Goal: Information Seeking & Learning: Understand process/instructions

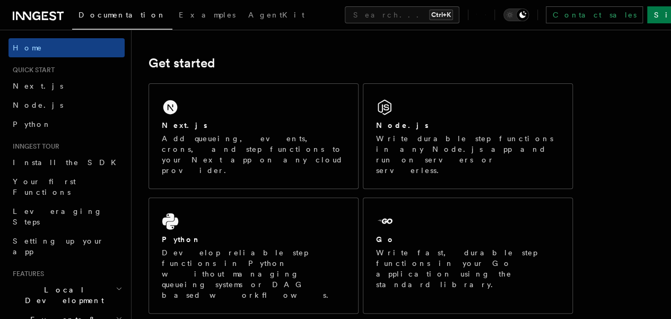
scroll to position [141, 0]
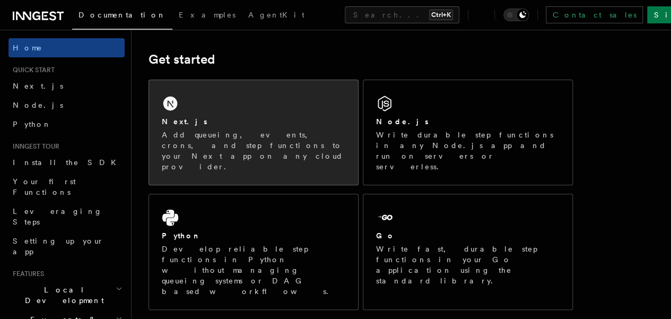
click at [195, 127] on div "Next.js" at bounding box center [253, 121] width 183 height 11
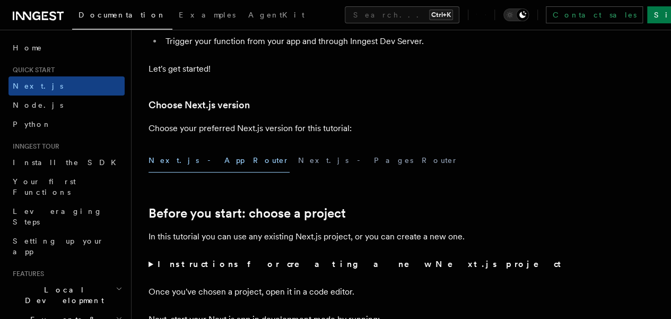
scroll to position [207, 0]
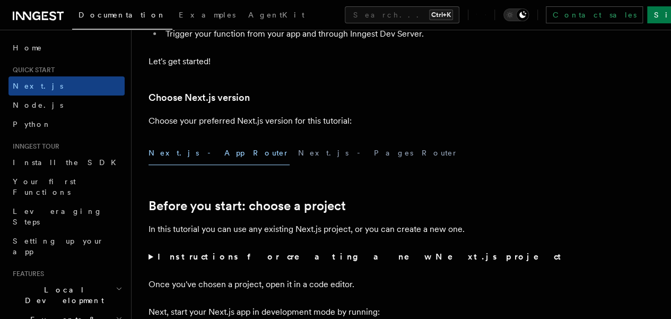
click at [186, 165] on button "Next.js - App Router" at bounding box center [218, 153] width 141 height 24
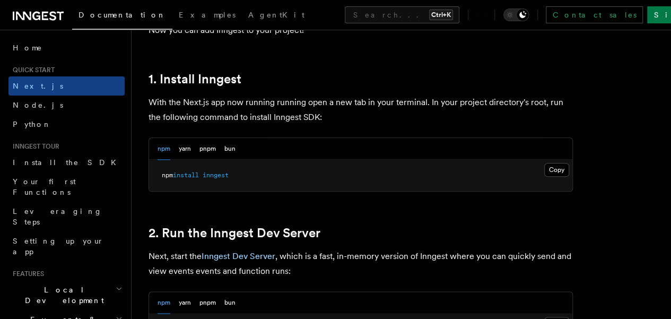
scroll to position [567, 0]
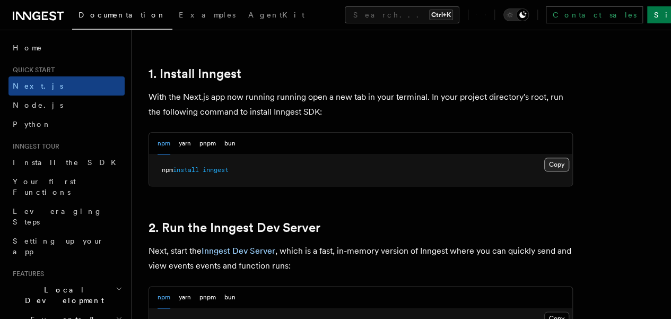
click at [544, 171] on button "Copy Copied" at bounding box center [556, 164] width 25 height 14
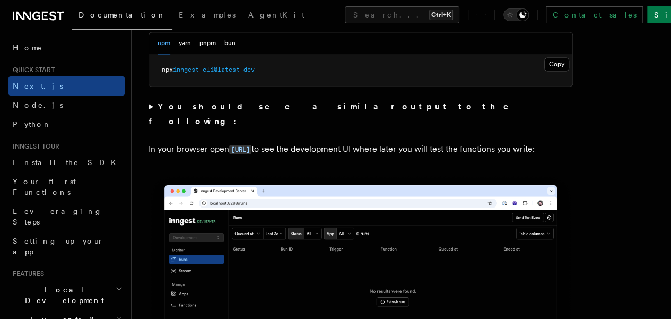
scroll to position [765, 0]
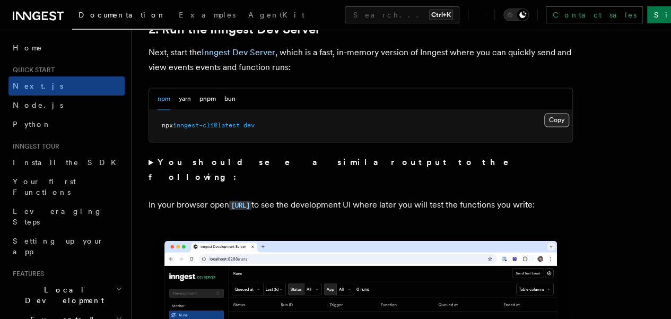
click at [544, 127] on button "Copy Copied" at bounding box center [556, 120] width 25 height 14
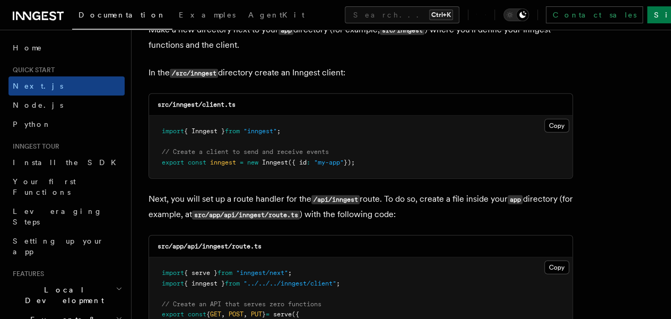
scroll to position [1320, 0]
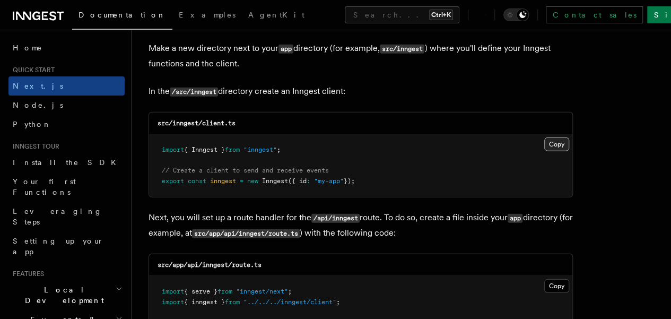
click at [544, 138] on button "Copy Copied" at bounding box center [556, 144] width 25 height 14
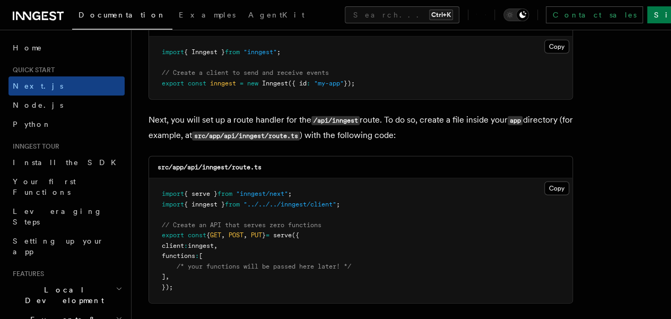
scroll to position [1419, 0]
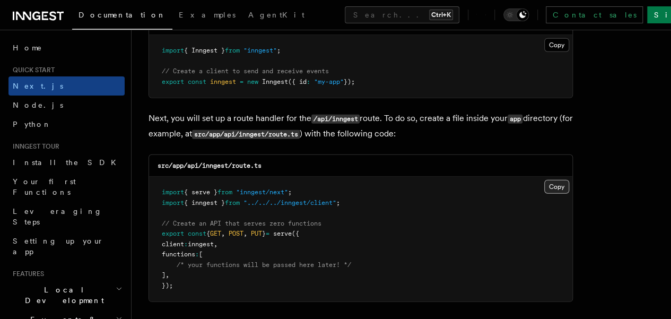
click at [544, 180] on button "Copy Copied" at bounding box center [556, 187] width 25 height 14
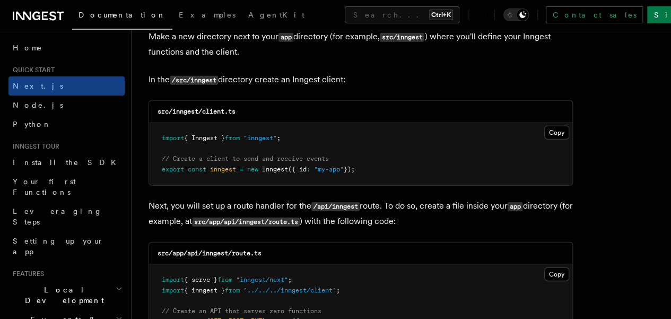
scroll to position [1330, 0]
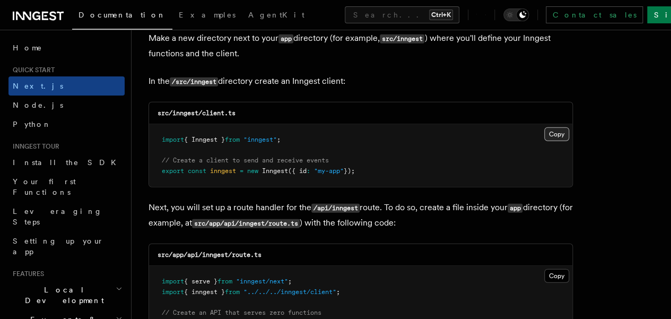
click at [544, 127] on button "Copy Copied" at bounding box center [556, 134] width 25 height 14
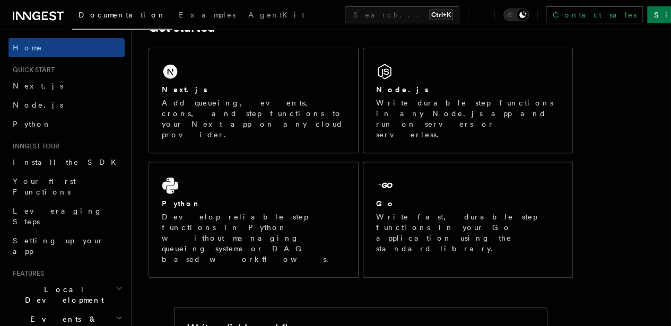
scroll to position [165, 0]
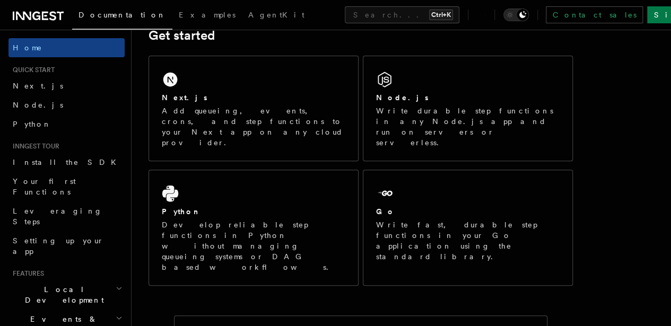
click at [251, 130] on p "Add queueing, events, crons, and step functions to your Next app on any cloud p…" at bounding box center [253, 126] width 183 height 42
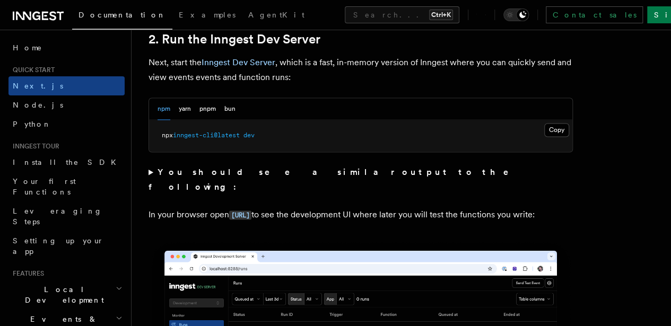
scroll to position [754, 0]
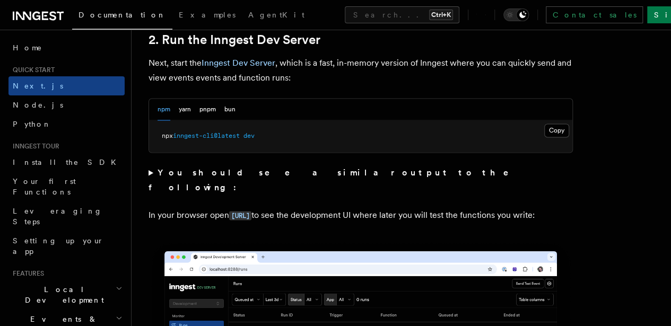
click at [544, 137] on button "Copy Copied" at bounding box center [556, 131] width 25 height 14
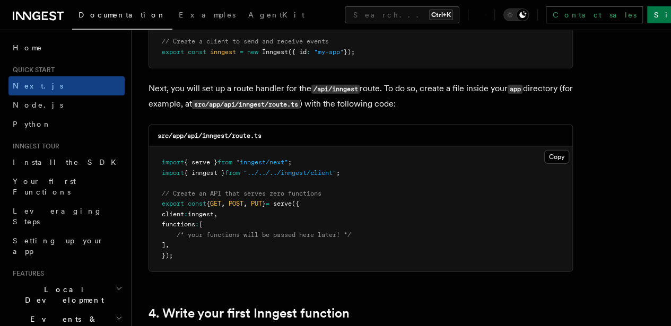
scroll to position [1454, 0]
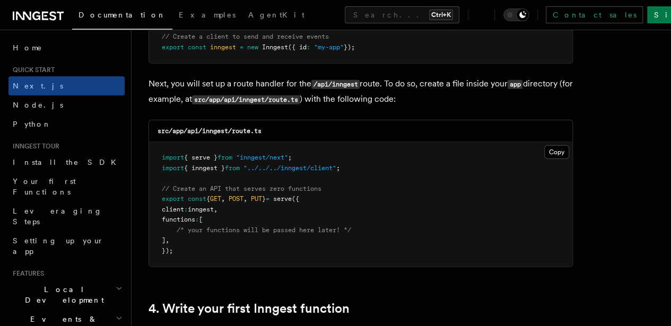
click at [544, 145] on button "Copy Copied" at bounding box center [556, 152] width 25 height 14
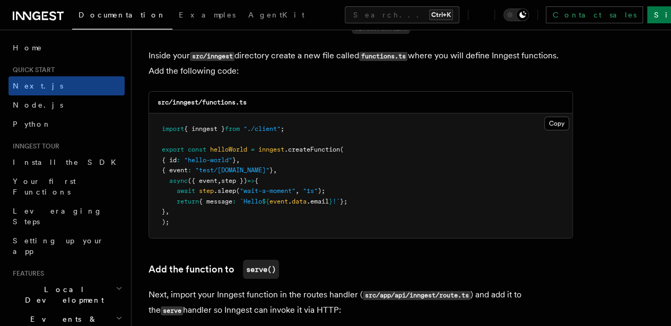
scroll to position [1859, 0]
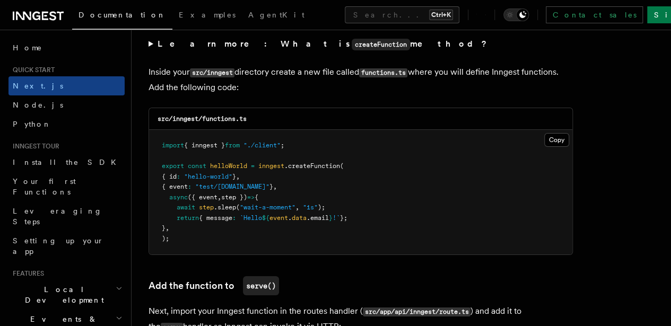
click at [544, 133] on button "Copy Copied" at bounding box center [556, 140] width 25 height 14
